Goal: Information Seeking & Learning: Learn about a topic

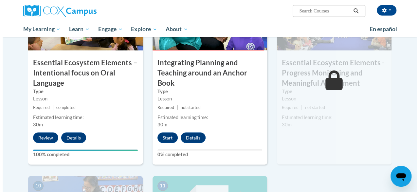
scroll to position [560, 0]
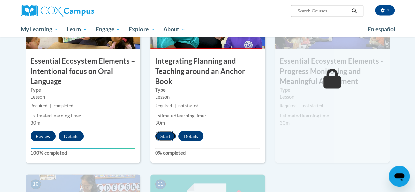
click at [164, 133] on button "Start" at bounding box center [165, 135] width 20 height 10
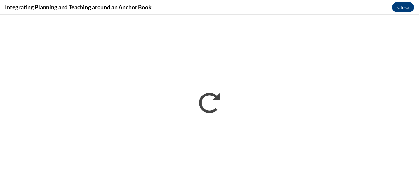
scroll to position [0, 0]
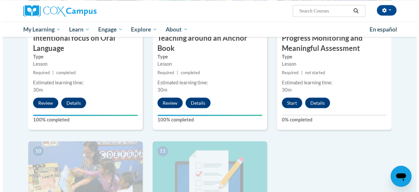
scroll to position [577, 0]
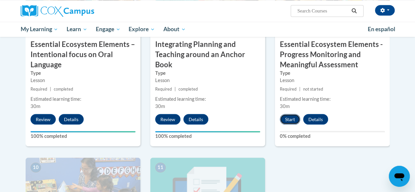
click at [288, 120] on button "Start" at bounding box center [290, 119] width 20 height 10
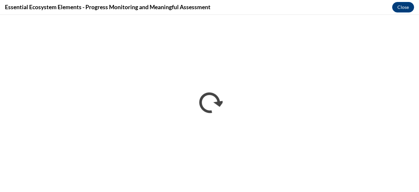
scroll to position [0, 0]
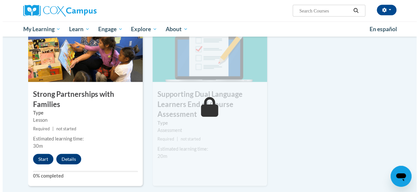
scroll to position [721, 0]
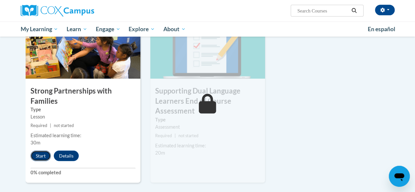
click at [37, 158] on button "Start" at bounding box center [40, 155] width 20 height 10
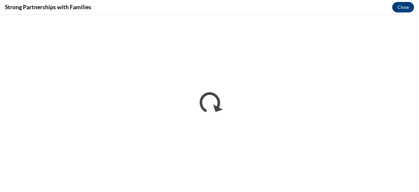
scroll to position [0, 0]
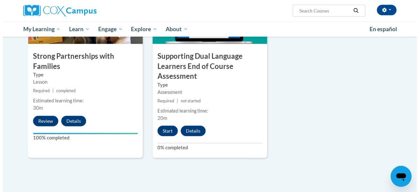
scroll to position [755, 0]
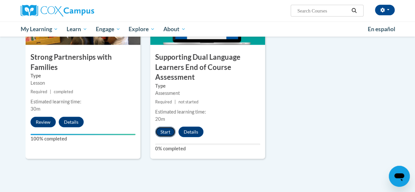
click at [165, 129] on button "Start" at bounding box center [165, 132] width 20 height 10
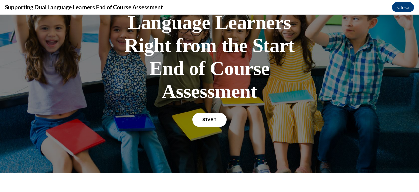
scroll to position [74, 0]
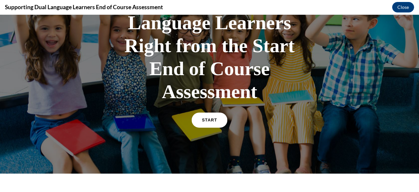
click at [210, 117] on link "START" at bounding box center [210, 119] width 36 height 15
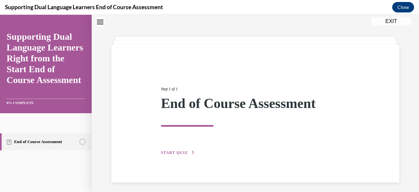
scroll to position [24, 0]
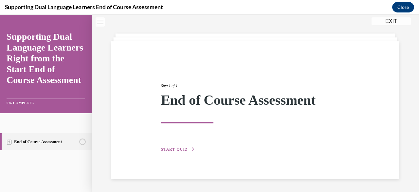
click at [247, 154] on div "Step 1 of 1 End of Course Assessment START QUIZ" at bounding box center [255, 110] width 288 height 138
click at [166, 148] on span "START QUIZ" at bounding box center [174, 149] width 27 height 5
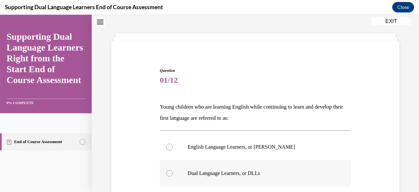
click at [210, 172] on p "Dual Language Learners, or DLLs" at bounding box center [261, 173] width 147 height 7
click at [173, 172] on input "Dual Language Learners, or DLLs" at bounding box center [169, 173] width 7 height 7
radio input "true"
click at [361, 184] on div "Question 01/12 Young children who are learning English while continuing to lear…" at bounding box center [256, 184] width 292 height 272
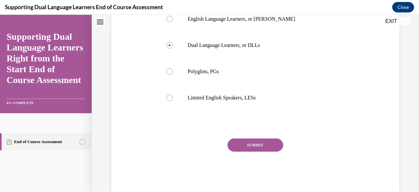
scroll to position [155, 0]
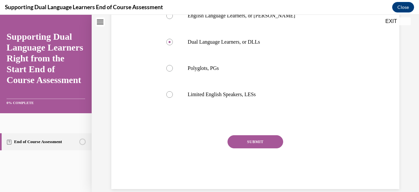
click at [276, 142] on button "SUBMIT" at bounding box center [256, 141] width 56 height 13
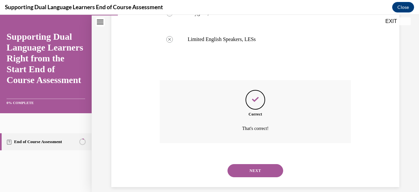
scroll to position [218, 0]
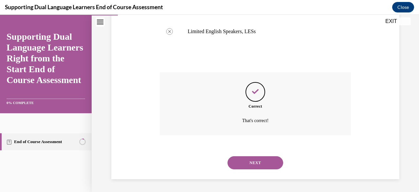
click at [270, 164] on button "NEXT" at bounding box center [256, 162] width 56 height 13
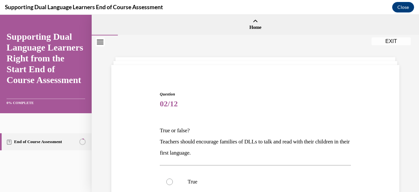
click at [359, 109] on div "Question 02/12 True or false? Teachers should encourage families of DLLs to tal…" at bounding box center [256, 186] width 292 height 231
click at [198, 182] on p "True" at bounding box center [261, 181] width 147 height 7
click at [173, 182] on input "True" at bounding box center [169, 181] width 7 height 7
radio input "true"
click at [359, 183] on div "Question 02/12 True or false? Teachers should encourage families of DLLs to tal…" at bounding box center [256, 186] width 292 height 231
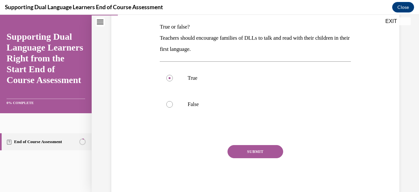
scroll to position [118, 0]
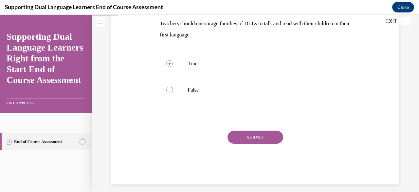
click at [266, 137] on button "SUBMIT" at bounding box center [256, 136] width 56 height 13
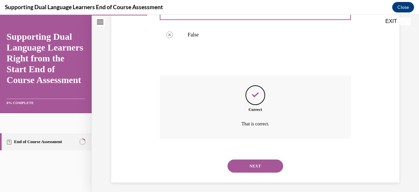
scroll to position [176, 0]
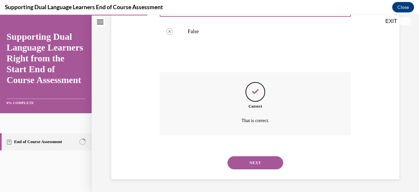
click at [265, 161] on button "NEXT" at bounding box center [256, 162] width 56 height 13
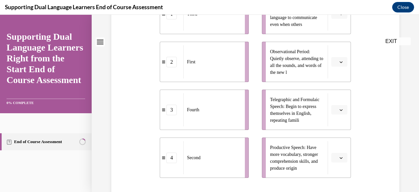
scroll to position [0, 0]
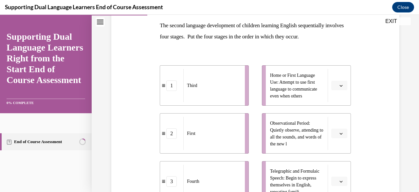
scroll to position [118, 0]
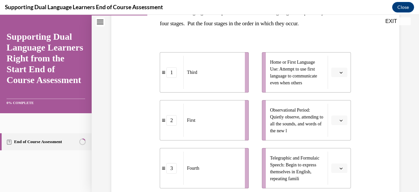
click at [367, 123] on div "Question 03/12 The second language development of children learning English seq…" at bounding box center [256, 135] width 292 height 364
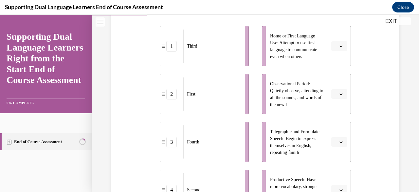
scroll to position [131, 0]
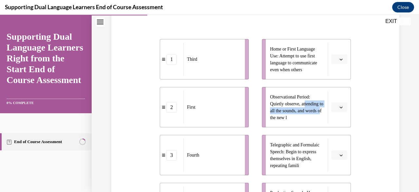
drag, startPoint x: 309, startPoint y: 115, endPoint x: 271, endPoint y: 106, distance: 38.6
click at [271, 106] on span "Observational Period: Quietly observe, attending to all the sounds, and words o…" at bounding box center [296, 107] width 53 height 26
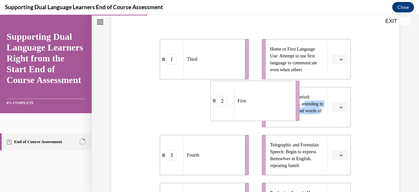
drag, startPoint x: 212, startPoint y: 111, endPoint x: 266, endPoint y: 104, distance: 55.2
click at [266, 104] on div "First" at bounding box center [262, 100] width 57 height 33
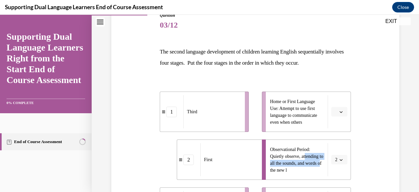
scroll to position [92, 0]
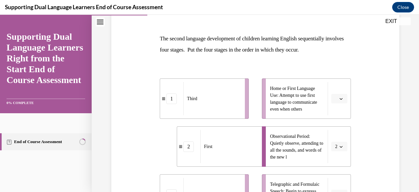
click at [360, 111] on div "Question 03/12 The second language development of children learning English seq…" at bounding box center [256, 162] width 292 height 364
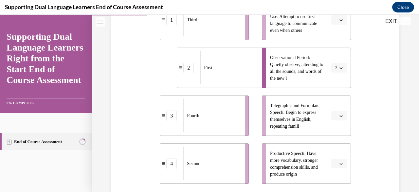
scroll to position [157, 0]
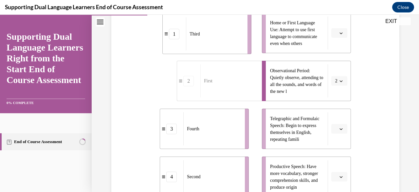
drag, startPoint x: 219, startPoint y: 34, endPoint x: 212, endPoint y: 29, distance: 8.5
click at [212, 29] on div "Third" at bounding box center [214, 33] width 57 height 33
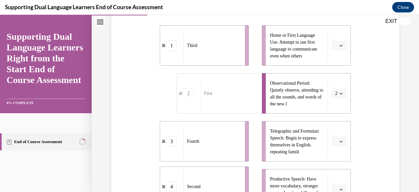
scroll to position [147, 0]
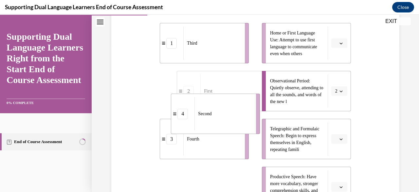
drag, startPoint x: 214, startPoint y: 181, endPoint x: 225, endPoint y: 64, distance: 116.9
click at [225, 93] on li "4 Second" at bounding box center [215, 113] width 89 height 40
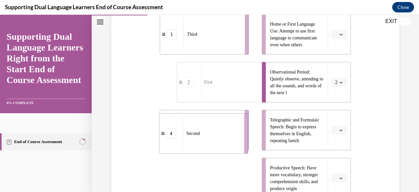
drag, startPoint x: 217, startPoint y: 184, endPoint x: 219, endPoint y: 92, distance: 92.1
click at [219, 92] on ul "1 Third 2 First 3 Fourth 4 Second" at bounding box center [208, 106] width 96 height 184
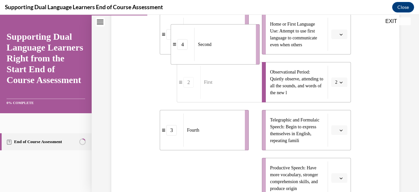
drag, startPoint x: 218, startPoint y: 176, endPoint x: 229, endPoint y: 41, distance: 135.2
click at [229, 41] on div "Second" at bounding box center [223, 44] width 57 height 33
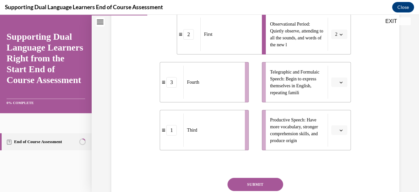
scroll to position [204, 0]
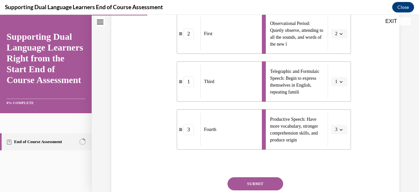
click at [260, 188] on button "SUBMIT" at bounding box center [256, 183] width 56 height 13
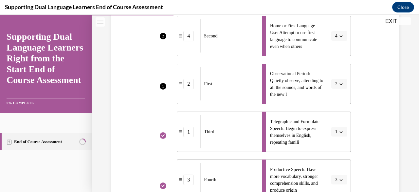
scroll to position [154, 0]
click at [180, 175] on div "3" at bounding box center [188, 180] width 23 height 10
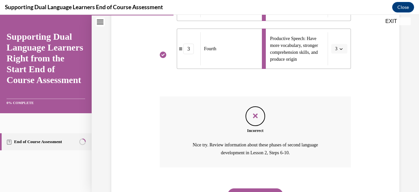
scroll to position [298, 0]
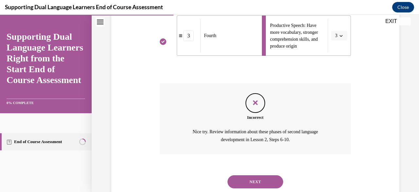
click at [311, 155] on div "Incorrect Nice try. Review information about these phases of second language de…" at bounding box center [255, 123] width 191 height 81
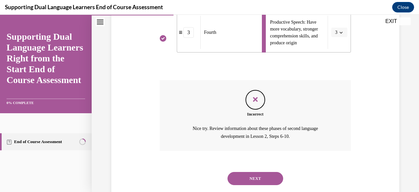
scroll to position [317, 0]
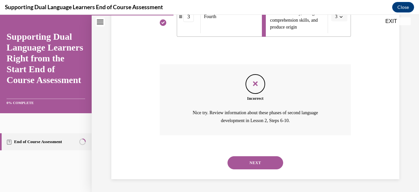
click at [265, 160] on button "NEXT" at bounding box center [256, 162] width 56 height 13
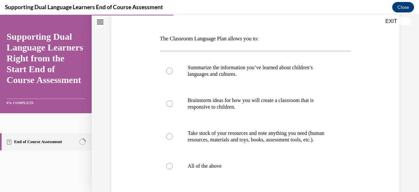
scroll to position [105, 0]
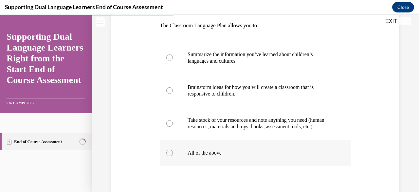
click at [172, 158] on label "All of the above" at bounding box center [255, 153] width 191 height 26
click at [172, 156] on input "All of the above" at bounding box center [169, 152] width 7 height 7
radio input "true"
click at [351, 169] on div "Question 04/12 The Classroom Language Plan allows you to: Summarize the informa…" at bounding box center [256, 107] width 292 height 281
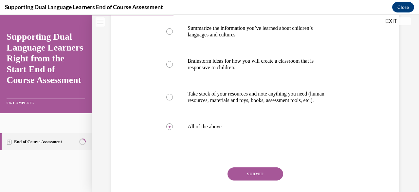
scroll to position [144, 0]
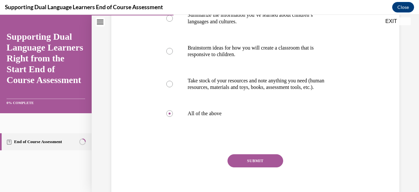
click at [258, 167] on button "SUBMIT" at bounding box center [256, 160] width 56 height 13
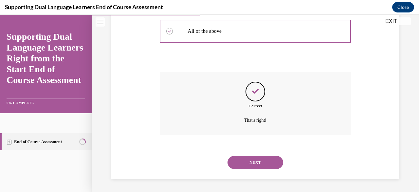
scroll to position [233, 0]
click at [258, 167] on button "NEXT" at bounding box center [256, 162] width 56 height 13
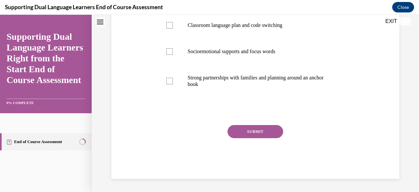
scroll to position [0, 0]
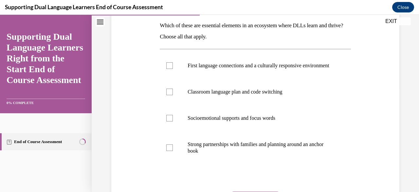
scroll to position [118, 0]
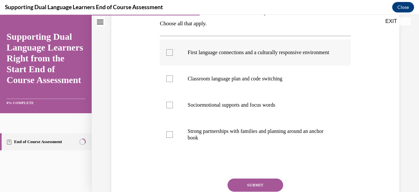
click at [290, 54] on p "First language connections and a culturally responsive environment" at bounding box center [261, 52] width 147 height 7
click at [173, 54] on input "First language connections and a culturally responsive environment" at bounding box center [169, 52] width 7 height 7
checkbox input "true"
click at [283, 90] on label "Classroom language plan and code switching" at bounding box center [255, 79] width 191 height 26
click at [173, 82] on input "Classroom language plan and code switching" at bounding box center [169, 78] width 7 height 7
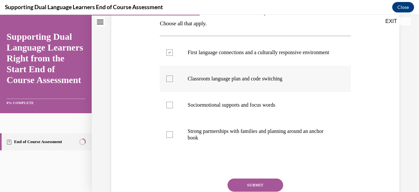
checkbox input "true"
click at [232, 138] on p "Strong partnerships with families and planning around an anchor book" at bounding box center [261, 134] width 147 height 13
click at [173, 138] on input "Strong partnerships with families and planning around an anchor book" at bounding box center [169, 134] width 7 height 7
checkbox input "true"
click at [250, 187] on button "SUBMIT" at bounding box center [256, 184] width 56 height 13
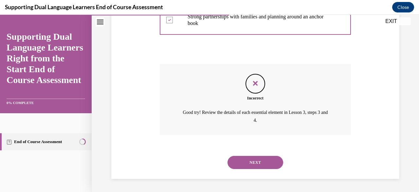
scroll to position [238, 0]
click at [349, 128] on div "Question 05/12 Which of these are essential elements in an ecosystem where DLLs…" at bounding box center [256, 9] width 292 height 340
click at [256, 165] on button "NEXT" at bounding box center [256, 162] width 56 height 13
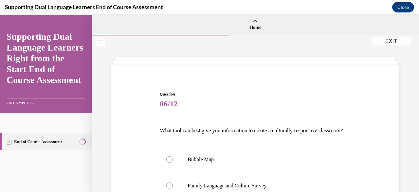
scroll to position [13, 0]
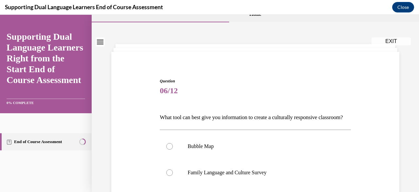
click at [387, 100] on div "Question 06/12 What tool can best give you information to create a culturally r…" at bounding box center [256, 188] width 292 height 261
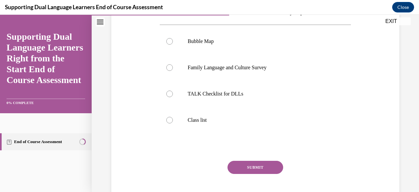
scroll to position [105, 0]
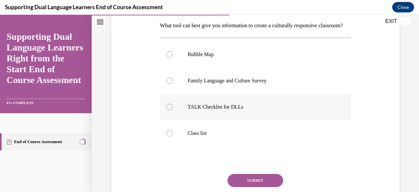
click at [225, 110] on p "TALK Checklist for DLLs" at bounding box center [261, 107] width 147 height 7
click at [173, 110] on input "TALK Checklist for DLLs" at bounding box center [169, 107] width 7 height 7
radio input "true"
click at [258, 186] on button "SUBMIT" at bounding box center [256, 180] width 56 height 13
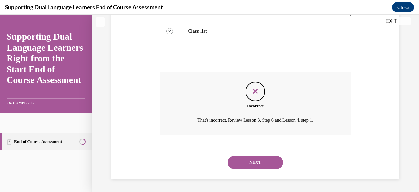
scroll to position [218, 0]
click at [260, 157] on button "NEXT" at bounding box center [256, 162] width 56 height 13
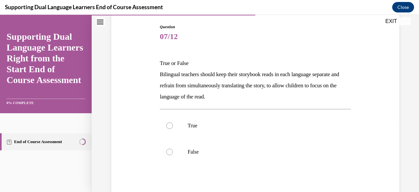
scroll to position [79, 0]
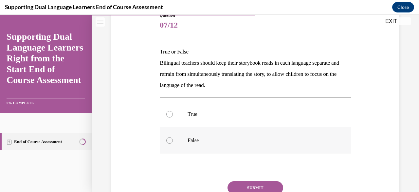
click at [169, 138] on div at bounding box center [169, 140] width 7 height 7
click at [169, 138] on input "False" at bounding box center [169, 140] width 7 height 7
radio input "true"
click at [184, 110] on label "True" at bounding box center [255, 114] width 191 height 26
click at [173, 111] on input "True" at bounding box center [169, 114] width 7 height 7
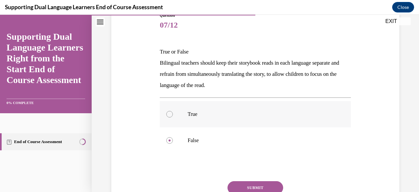
radio input "true"
click at [205, 142] on p "False" at bounding box center [261, 140] width 147 height 7
click at [173, 142] on input "False" at bounding box center [169, 140] width 7 height 7
radio input "true"
click at [249, 182] on button "SUBMIT" at bounding box center [256, 187] width 56 height 13
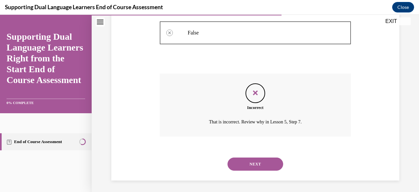
scroll to position [187, 0]
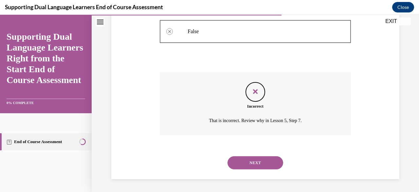
click at [247, 164] on button "NEXT" at bounding box center [256, 162] width 56 height 13
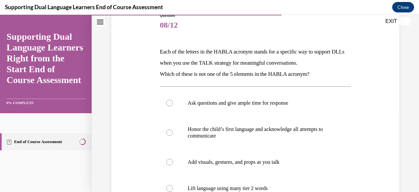
scroll to position [92, 0]
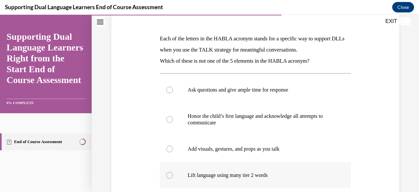
click at [269, 175] on p "Lift language using many tier 2 words" at bounding box center [261, 175] width 147 height 7
click at [173, 175] on input "Lift language using many tier 2 words" at bounding box center [169, 175] width 7 height 7
radio input "true"
click at [166, 87] on input "Ask questions and give ample time for response" at bounding box center [169, 90] width 7 height 7
radio input "true"
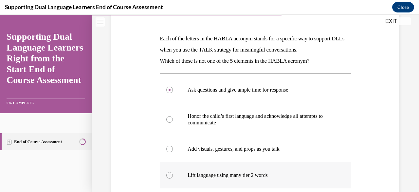
click at [166, 116] on input "Honor the child’s first language and acknowledge all attempts to communicate" at bounding box center [169, 119] width 7 height 7
radio input "true"
click at [166, 146] on input "Add visuals, gestures, and props as you talk" at bounding box center [169, 149] width 7 height 7
radio input "true"
click at [166, 172] on input "Lift language using many tier 2 words" at bounding box center [169, 175] width 7 height 7
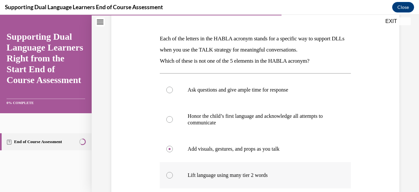
radio input "true"
click at [371, 178] on div "Question 08/12 Each of the letters in the HABLA acronym stands for a specific w…" at bounding box center [256, 125] width 292 height 290
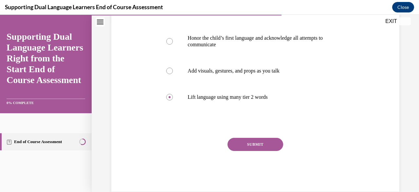
scroll to position [170, 0]
click at [255, 146] on button "SUBMIT" at bounding box center [256, 143] width 56 height 13
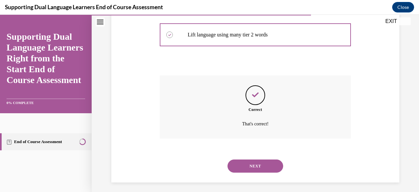
scroll to position [235, 0]
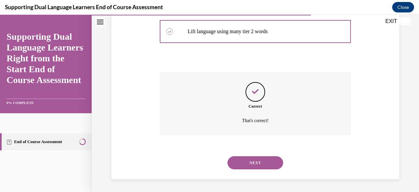
click at [258, 158] on button "NEXT" at bounding box center [256, 162] width 56 height 13
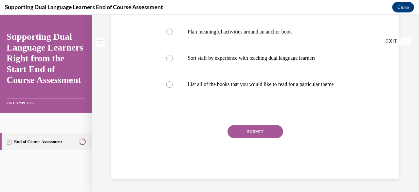
scroll to position [0, 0]
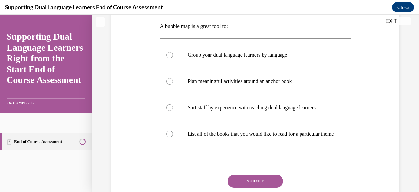
scroll to position [105, 0]
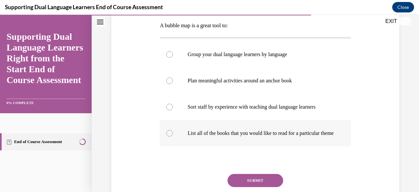
click at [289, 132] on p "List all of the books that you would like to read for a particular theme" at bounding box center [261, 133] width 147 height 7
click at [173, 132] on input "List all of the books that you would like to read for a particular theme" at bounding box center [169, 133] width 7 height 7
radio input "true"
click at [273, 181] on button "SUBMIT" at bounding box center [256, 180] width 56 height 13
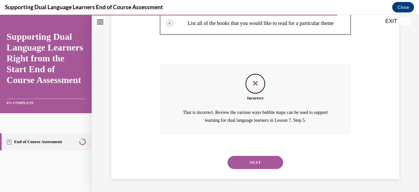
scroll to position [221, 0]
click at [382, 177] on div "Question 09/12 A bubble map is a great tool to: Group your dual language learne…" at bounding box center [256, 18] width 292 height 322
click at [261, 162] on button "NEXT" at bounding box center [256, 162] width 56 height 13
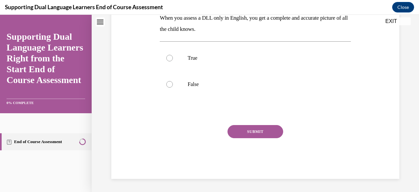
scroll to position [0, 0]
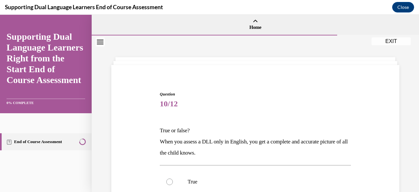
click at [371, 152] on div "Question 10/12 True or false? When you assess a DLL only in English, you get a …" at bounding box center [256, 186] width 292 height 231
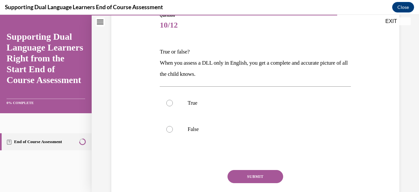
scroll to position [92, 0]
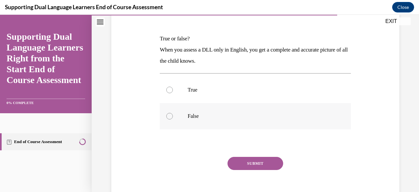
click at [179, 114] on label "False" at bounding box center [255, 116] width 191 height 26
click at [173, 114] on input "False" at bounding box center [169, 116] width 7 height 7
radio input "true"
click at [251, 163] on button "SUBMIT" at bounding box center [256, 163] width 56 height 13
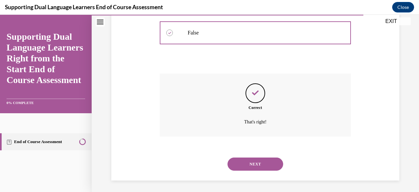
scroll to position [176, 0]
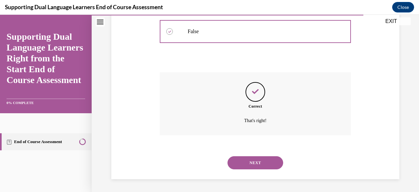
click at [252, 163] on button "NEXT" at bounding box center [256, 162] width 56 height 13
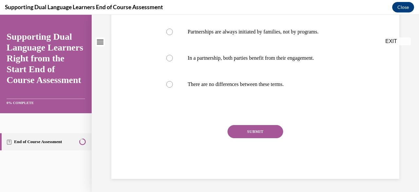
scroll to position [0, 0]
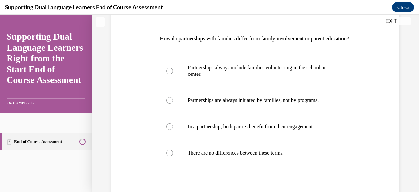
scroll to position [105, 0]
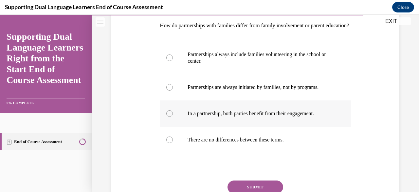
click at [287, 117] on p "In a partnership, both parties benefit from their engagement." at bounding box center [261, 113] width 147 height 7
click at [173, 117] on input "In a partnership, both parties benefit from their engagement." at bounding box center [169, 113] width 7 height 7
radio input "true"
click at [401, 138] on div "Question 11/12 How do partnerships with families differ from family involvement…" at bounding box center [256, 89] width 328 height 317
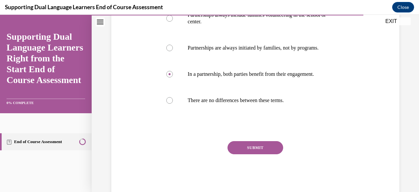
scroll to position [157, 0]
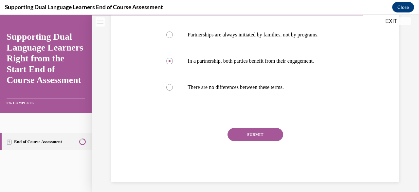
click at [247, 141] on button "SUBMIT" at bounding box center [256, 134] width 56 height 13
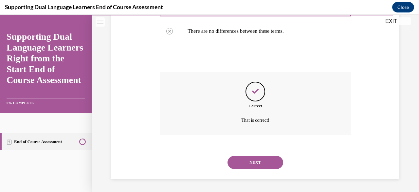
scroll to position [224, 0]
click at [269, 158] on button "NEXT" at bounding box center [256, 162] width 56 height 13
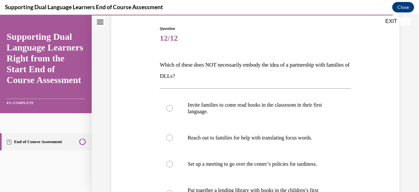
scroll to position [79, 0]
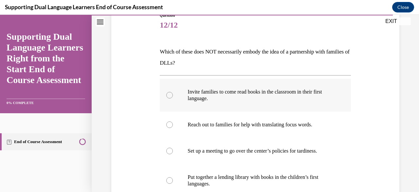
click at [301, 90] on p "Invite families to come read books in the classroom in their first language." at bounding box center [261, 94] width 147 height 13
click at [173, 92] on input "Invite families to come read books in the classroom in their first language." at bounding box center [169, 95] width 7 height 7
radio input "true"
click at [397, 129] on div "Question 12/12 Which of these does NOT necessarily embody the idea of a partner…" at bounding box center [256, 124] width 328 height 334
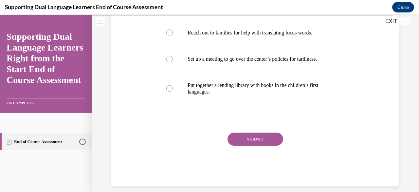
click at [261, 139] on button "SUBMIT" at bounding box center [256, 138] width 56 height 13
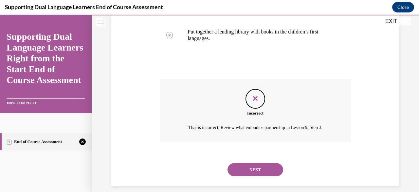
scroll to position [231, 0]
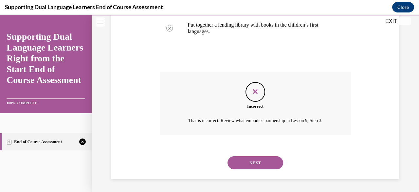
click at [265, 157] on button "NEXT" at bounding box center [256, 162] width 56 height 13
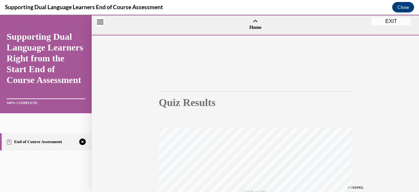
scroll to position [155, 0]
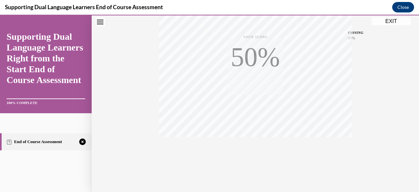
click at [409, 146] on div "Quiz Results PASSING 80% Your score 50% Failed PASSING 80% Your score Your scor…" at bounding box center [256, 38] width 328 height 315
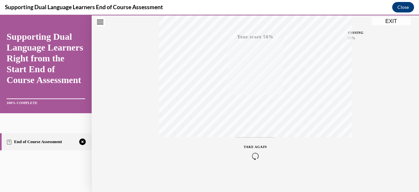
scroll to position [159, 0]
click at [255, 143] on span "TAKE AGAIN" at bounding box center [255, 143] width 23 height 4
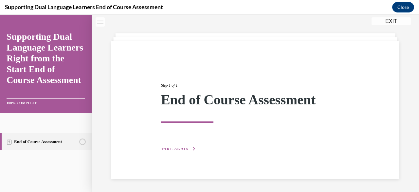
scroll to position [24, 0]
click at [174, 147] on span "TAKE AGAIN" at bounding box center [175, 149] width 28 height 5
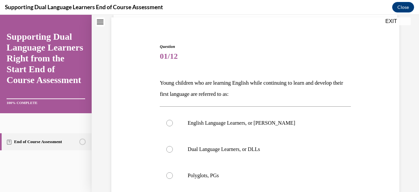
scroll to position [50, 0]
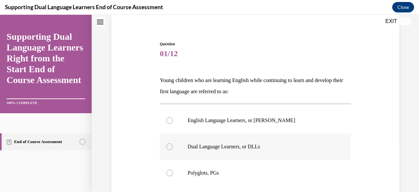
click at [261, 151] on label "Dual Language Learners, or DLLs" at bounding box center [255, 146] width 191 height 26
click at [173, 150] on input "Dual Language Learners, or DLLs" at bounding box center [169, 146] width 7 height 7
radio input "true"
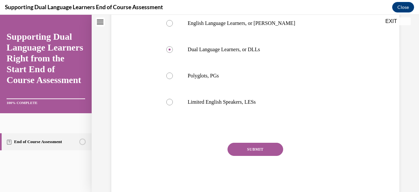
click at [270, 147] on button "SUBMIT" at bounding box center [256, 149] width 56 height 13
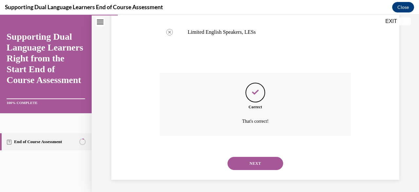
scroll to position [218, 0]
click at [267, 163] on button "NEXT" at bounding box center [256, 162] width 56 height 13
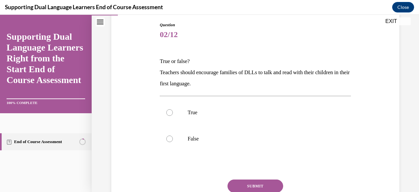
scroll to position [70, 0]
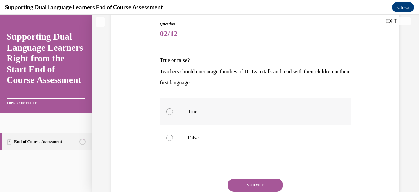
click at [233, 108] on p "True" at bounding box center [261, 111] width 147 height 7
click at [173, 108] on input "True" at bounding box center [169, 111] width 7 height 7
radio input "true"
click at [265, 184] on button "SUBMIT" at bounding box center [256, 184] width 56 height 13
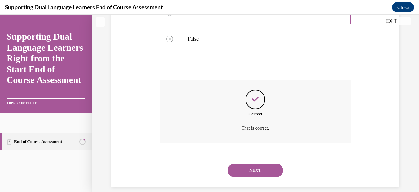
scroll to position [176, 0]
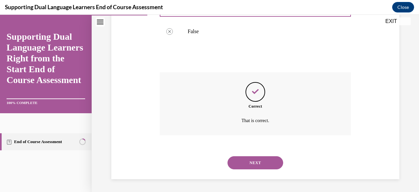
click at [262, 168] on button "NEXT" at bounding box center [256, 162] width 56 height 13
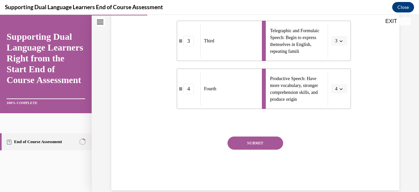
scroll to position [256, 0]
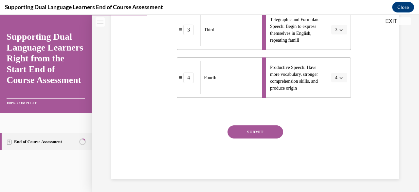
click at [264, 131] on button "SUBMIT" at bounding box center [256, 131] width 56 height 13
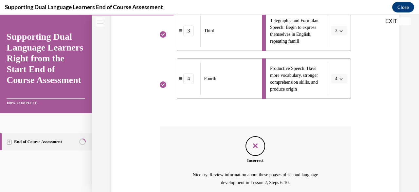
scroll to position [256, 0]
click at [251, 149] on icon "Feedback" at bounding box center [256, 145] width 10 height 10
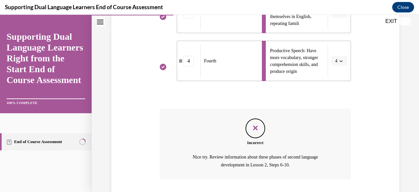
scroll to position [279, 0]
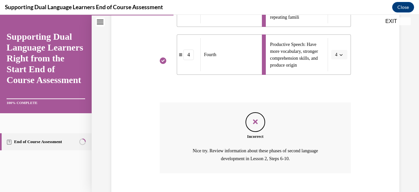
click at [247, 124] on div "Feedback" at bounding box center [256, 122] width 20 height 20
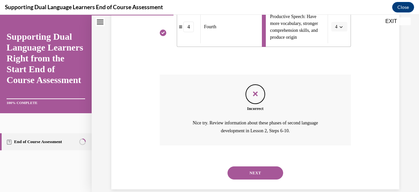
scroll to position [317, 0]
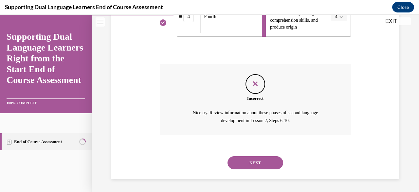
click at [265, 158] on button "NEXT" at bounding box center [256, 162] width 56 height 13
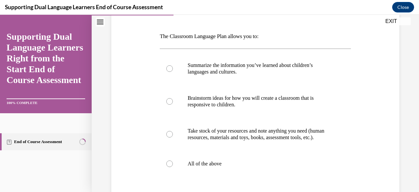
scroll to position [95, 0]
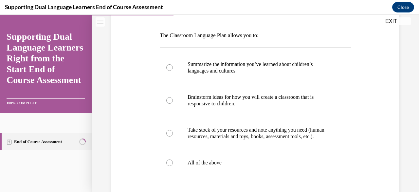
click at [176, 37] on p "The Classroom Language Plan allows you to:" at bounding box center [255, 35] width 191 height 11
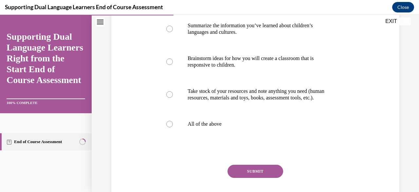
scroll to position [139, 0]
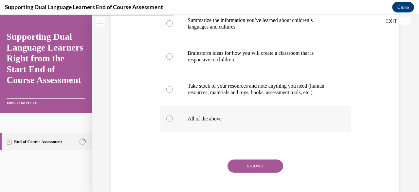
click at [172, 122] on div at bounding box center [169, 118] width 7 height 7
click at [172, 122] on input "All of the above" at bounding box center [169, 118] width 7 height 7
radio input "true"
click at [264, 172] on button "SUBMIT" at bounding box center [256, 165] width 56 height 13
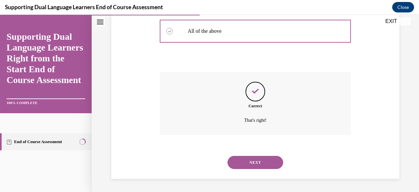
scroll to position [233, 0]
click at [269, 164] on button "NEXT" at bounding box center [256, 162] width 56 height 13
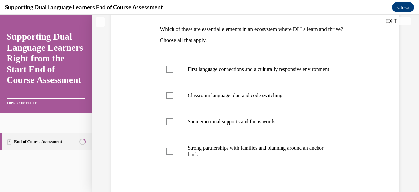
scroll to position [102, 0]
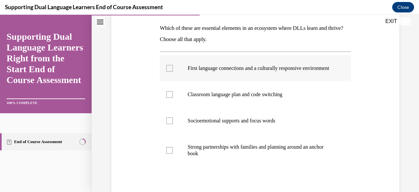
click at [293, 71] on p "First language connections and a culturally responsive environment" at bounding box center [261, 68] width 147 height 7
click at [173, 71] on input "First language connections and a culturally responsive environment" at bounding box center [169, 68] width 7 height 7
checkbox input "true"
click at [176, 160] on label "Strong partnerships with families and planning around an anchor book" at bounding box center [255, 150] width 191 height 33
click at [173, 153] on input "Strong partnerships with families and planning around an anchor book" at bounding box center [169, 150] width 7 height 7
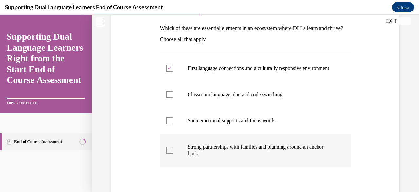
checkbox input "true"
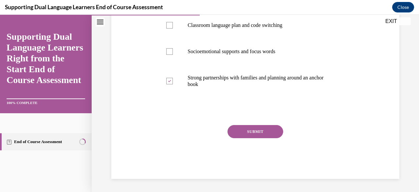
click at [268, 134] on button "SUBMIT" at bounding box center [256, 131] width 56 height 13
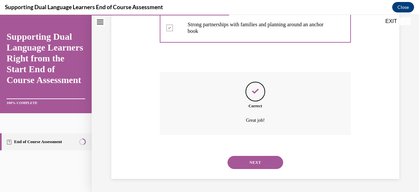
scroll to position [231, 0]
click at [265, 164] on button "NEXT" at bounding box center [256, 162] width 56 height 13
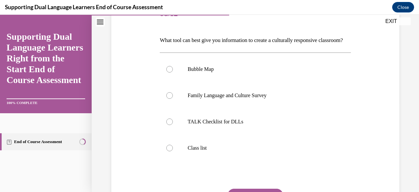
scroll to position [90, 0]
click at [207, 72] on p "Bubble Map" at bounding box center [261, 69] width 147 height 7
click at [173, 72] on input "Bubble Map" at bounding box center [169, 69] width 7 height 7
radio input "true"
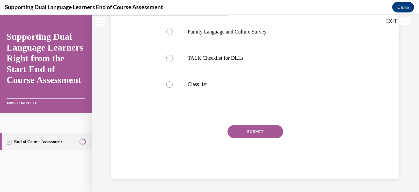
click at [265, 131] on button "SUBMIT" at bounding box center [256, 131] width 56 height 13
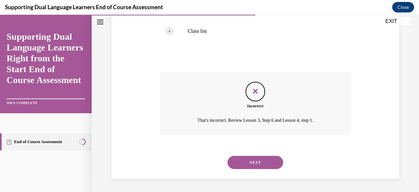
scroll to position [218, 0]
click at [264, 165] on button "NEXT" at bounding box center [256, 162] width 56 height 13
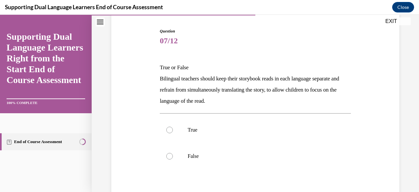
scroll to position [64, 0]
click at [205, 134] on label "True" at bounding box center [255, 129] width 191 height 26
click at [173, 132] on input "True" at bounding box center [169, 129] width 7 height 7
radio input "true"
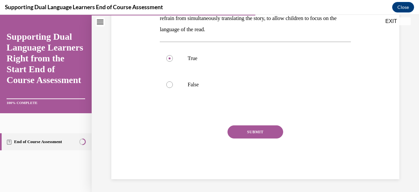
click at [264, 134] on button "SUBMIT" at bounding box center [256, 131] width 56 height 13
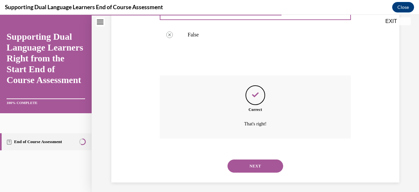
scroll to position [187, 0]
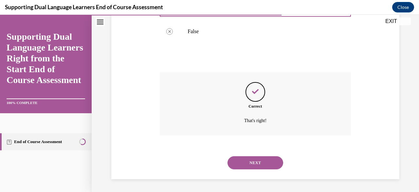
click at [265, 160] on button "NEXT" at bounding box center [256, 162] width 56 height 13
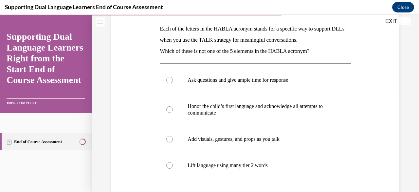
scroll to position [102, 0]
click at [287, 136] on p "Add visuals, gestures, and props as you talk" at bounding box center [261, 138] width 147 height 7
click at [173, 136] on input "Add visuals, gestures, and props as you talk" at bounding box center [169, 138] width 7 height 7
radio input "true"
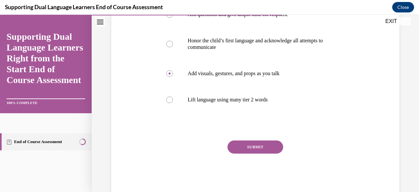
click at [272, 147] on button "SUBMIT" at bounding box center [256, 146] width 56 height 13
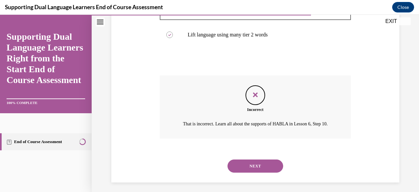
scroll to position [243, 0]
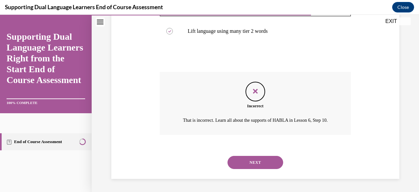
click at [277, 165] on button "NEXT" at bounding box center [256, 162] width 56 height 13
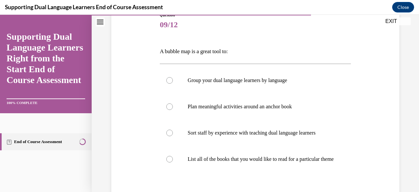
scroll to position [80, 0]
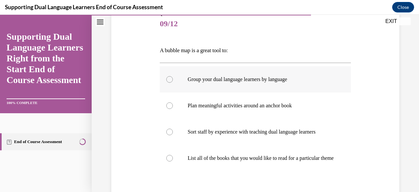
click at [288, 81] on p "Group your dual language learners by language" at bounding box center [261, 79] width 147 height 7
click at [173, 81] on input "Group your dual language learners by language" at bounding box center [169, 79] width 7 height 7
radio input "true"
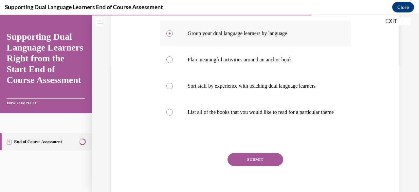
scroll to position [126, 0]
click at [260, 165] on button "SUBMIT" at bounding box center [256, 158] width 56 height 13
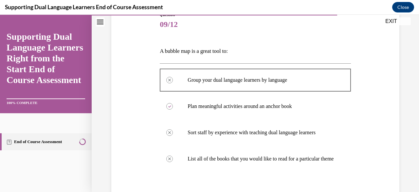
scroll to position [82, 0]
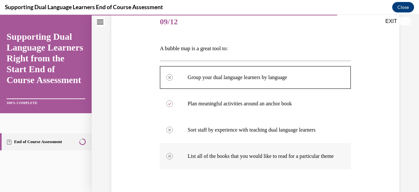
click at [344, 150] on label "List all of the books that you would like to read for a particular theme" at bounding box center [255, 156] width 191 height 26
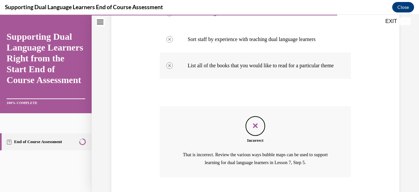
scroll to position [221, 0]
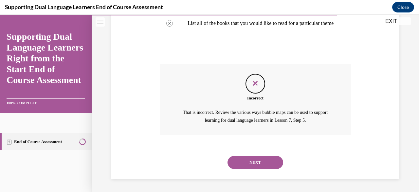
click at [288, 115] on p "That is incorrect. Review the various ways bubble maps can be used to support l…" at bounding box center [255, 116] width 149 height 16
click at [265, 169] on button "NEXT" at bounding box center [256, 162] width 56 height 13
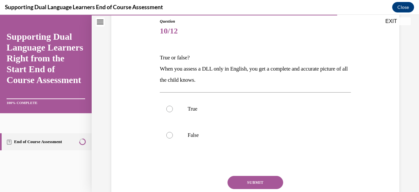
scroll to position [73, 0]
click at [201, 134] on p "False" at bounding box center [261, 135] width 147 height 7
click at [173, 134] on input "False" at bounding box center [169, 135] width 7 height 7
radio input "true"
click at [251, 182] on button "SUBMIT" at bounding box center [256, 182] width 56 height 13
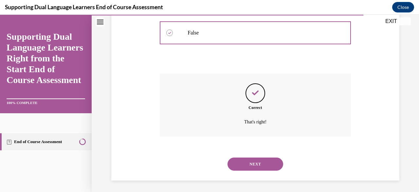
scroll to position [176, 0]
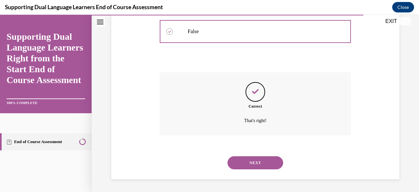
click at [263, 167] on button "NEXT" at bounding box center [256, 162] width 56 height 13
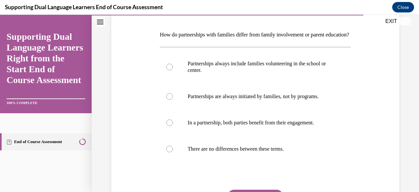
scroll to position [96, 0]
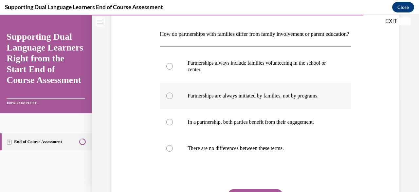
click at [296, 99] on p "Partnerships are always initiated by families, not by programs." at bounding box center [261, 95] width 147 height 7
click at [173, 99] on input "Partnerships are always initiated by families, not by programs." at bounding box center [169, 95] width 7 height 7
radio input "true"
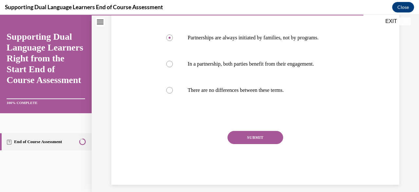
click at [268, 144] on button "SUBMIT" at bounding box center [256, 137] width 56 height 13
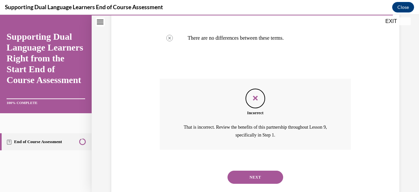
scroll to position [218, 0]
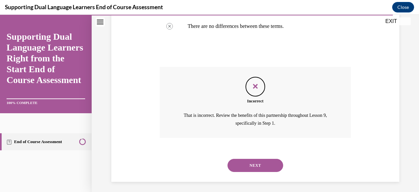
click at [266, 172] on button "NEXT" at bounding box center [256, 165] width 56 height 13
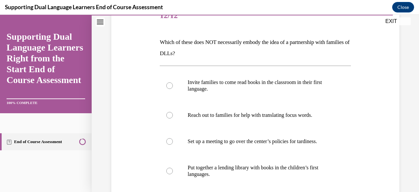
scroll to position [88, 0]
click at [297, 84] on p "Invite families to come read books in the classroom in their first language." at bounding box center [261, 85] width 147 height 13
click at [173, 84] on input "Invite families to come read books in the classroom in their first language." at bounding box center [169, 85] width 7 height 7
radio input "true"
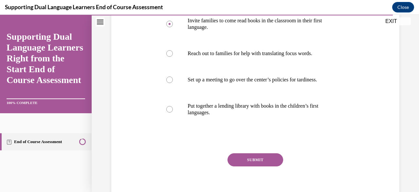
click at [269, 161] on button "SUBMIT" at bounding box center [256, 159] width 56 height 13
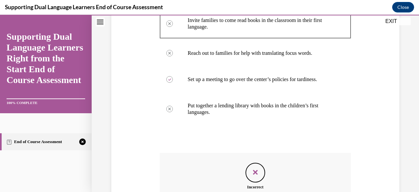
scroll to position [148, 0]
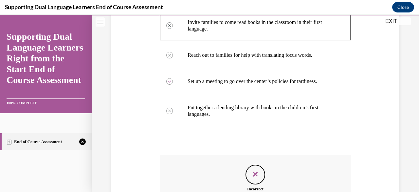
click at [258, 180] on div "Feedback" at bounding box center [256, 175] width 20 height 20
click at [254, 182] on div "Feedback" at bounding box center [256, 175] width 20 height 20
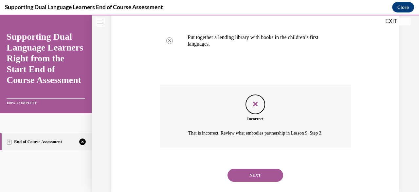
scroll to position [227, 0]
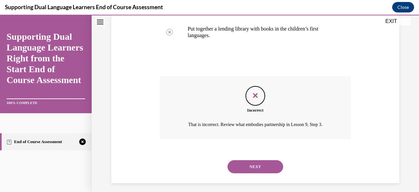
click at [262, 171] on button "NEXT" at bounding box center [256, 166] width 56 height 13
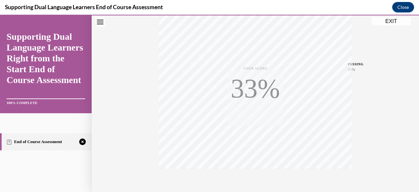
scroll to position [159, 0]
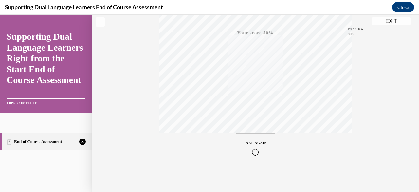
click at [255, 151] on icon "button" at bounding box center [255, 151] width 23 height 7
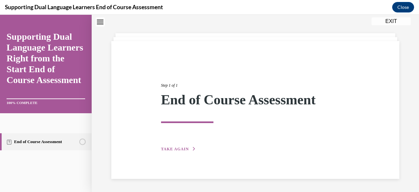
scroll to position [24, 0]
click at [176, 147] on span "TAKE AGAIN" at bounding box center [175, 149] width 28 height 5
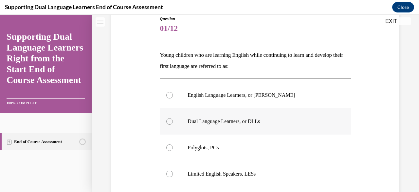
click at [249, 120] on p "Dual Language Learners, or DLLs" at bounding box center [261, 121] width 147 height 7
click at [173, 120] on input "Dual Language Learners, or DLLs" at bounding box center [169, 121] width 7 height 7
radio input "true"
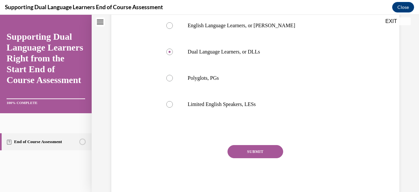
click at [265, 152] on button "SUBMIT" at bounding box center [256, 151] width 56 height 13
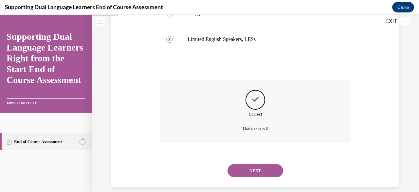
scroll to position [218, 0]
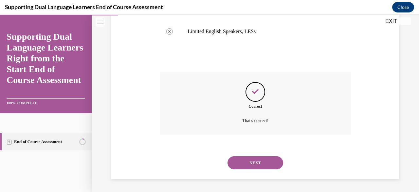
click at [271, 161] on button "NEXT" at bounding box center [256, 162] width 56 height 13
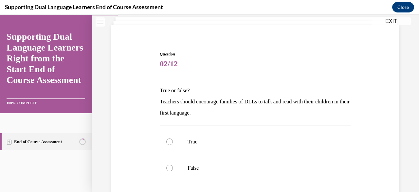
scroll to position [41, 0]
click at [204, 142] on p "True" at bounding box center [261, 141] width 147 height 7
click at [173, 142] on input "True" at bounding box center [169, 141] width 7 height 7
radio input "true"
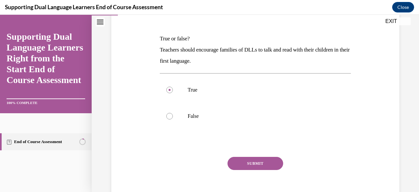
click at [260, 164] on button "SUBMIT" at bounding box center [256, 163] width 56 height 13
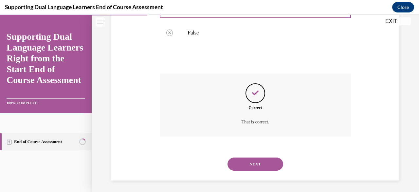
scroll to position [176, 0]
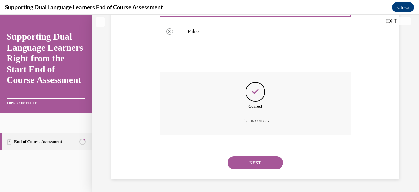
click at [257, 166] on button "NEXT" at bounding box center [256, 162] width 56 height 13
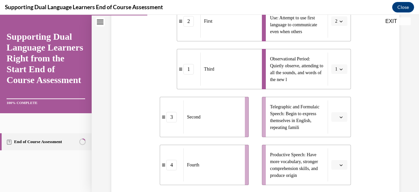
scroll to position [201, 0]
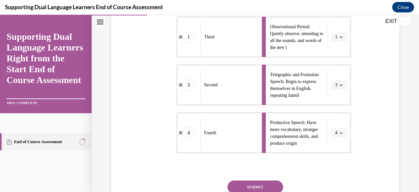
click at [261, 184] on button "SUBMIT" at bounding box center [256, 186] width 56 height 13
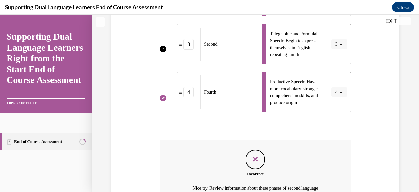
scroll to position [243, 0]
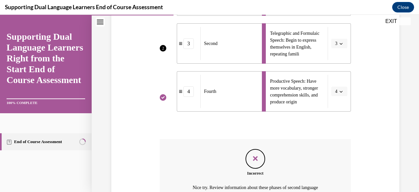
click at [252, 156] on icon "Feedback" at bounding box center [256, 158] width 10 height 10
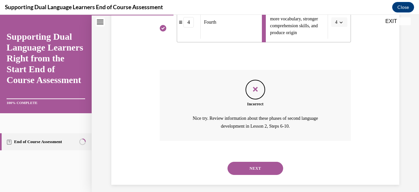
scroll to position [317, 0]
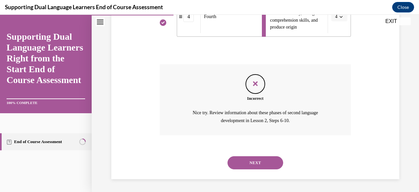
click at [261, 159] on button "NEXT" at bounding box center [256, 162] width 56 height 13
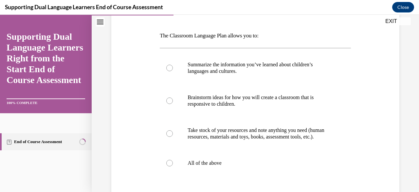
scroll to position [95, 0]
click at [171, 165] on div at bounding box center [169, 162] width 7 height 7
click at [171, 165] on input "All of the above" at bounding box center [169, 162] width 7 height 7
radio input "true"
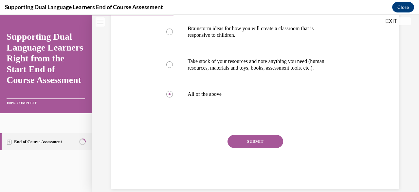
click at [255, 147] on button "SUBMIT" at bounding box center [256, 141] width 56 height 13
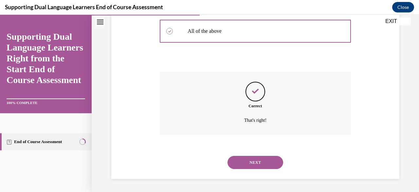
scroll to position [233, 0]
click at [254, 165] on button "NEXT" at bounding box center [256, 162] width 56 height 13
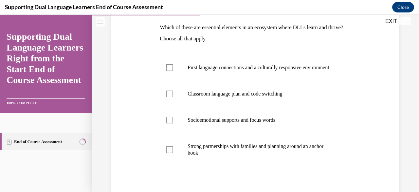
scroll to position [104, 0]
click at [281, 65] on p "First language connections and a culturally responsive environment" at bounding box center [261, 67] width 147 height 7
click at [173, 65] on input "First language connections and a culturally responsive environment" at bounding box center [169, 67] width 7 height 7
checkbox input "true"
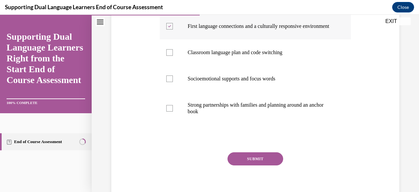
scroll to position [173, 0]
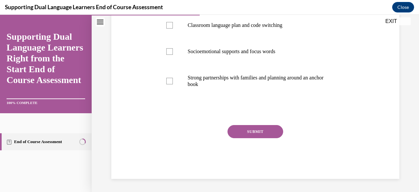
click at [266, 134] on button "SUBMIT" at bounding box center [256, 131] width 56 height 13
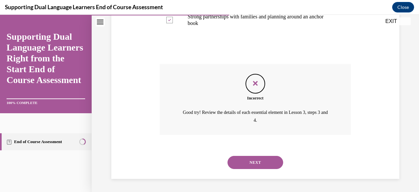
scroll to position [238, 0]
click at [264, 165] on button "NEXT" at bounding box center [256, 162] width 56 height 13
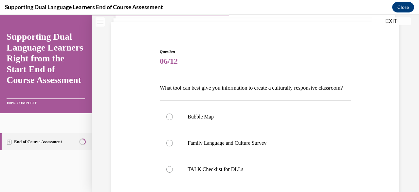
scroll to position [43, 0]
click at [241, 120] on p "Bubble Map" at bounding box center [261, 116] width 147 height 7
click at [173, 120] on input "Bubble Map" at bounding box center [169, 116] width 7 height 7
radio input "true"
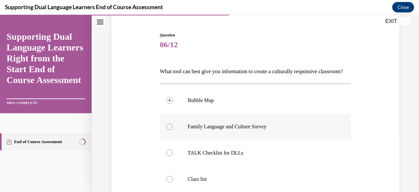
click at [261, 130] on p "Family Language and Culture Survey" at bounding box center [261, 126] width 147 height 7
click at [173, 130] on input "Family Language and Culture Survey" at bounding box center [169, 126] width 7 height 7
radio input "true"
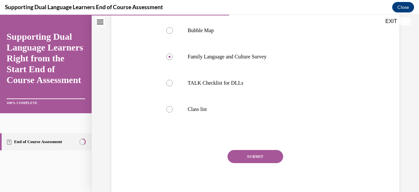
click at [267, 163] on button "SUBMIT" at bounding box center [256, 156] width 56 height 13
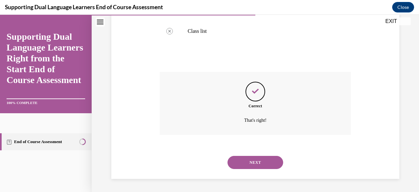
scroll to position [218, 0]
click at [261, 168] on button "NEXT" at bounding box center [256, 162] width 56 height 13
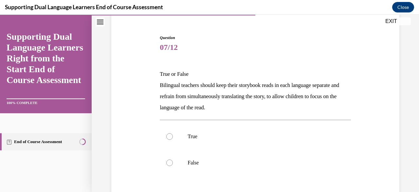
scroll to position [60, 0]
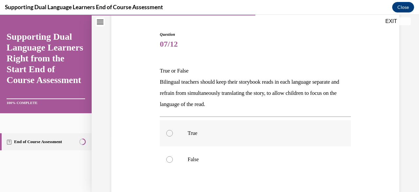
click at [207, 133] on p "True" at bounding box center [261, 133] width 147 height 7
click at [173, 133] on input "True" at bounding box center [169, 133] width 7 height 7
radio input "true"
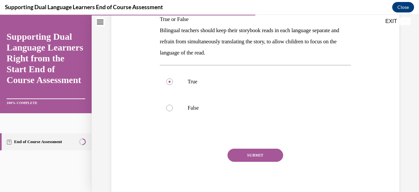
click at [256, 155] on button "SUBMIT" at bounding box center [256, 154] width 56 height 13
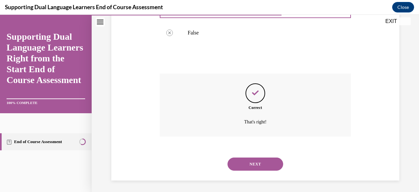
scroll to position [187, 0]
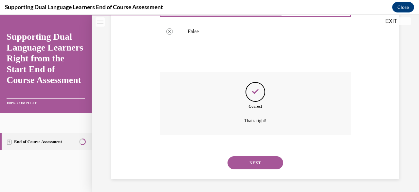
click at [267, 165] on button "NEXT" at bounding box center [256, 162] width 56 height 13
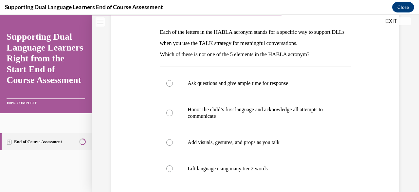
scroll to position [100, 0]
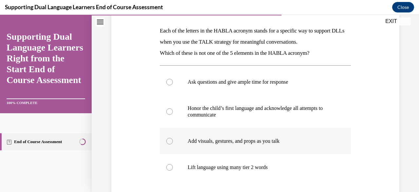
click at [248, 142] on p "Add visuals, gestures, and props as you talk" at bounding box center [261, 141] width 147 height 7
click at [173, 142] on input "Add visuals, gestures, and props as you talk" at bounding box center [169, 141] width 7 height 7
radio input "true"
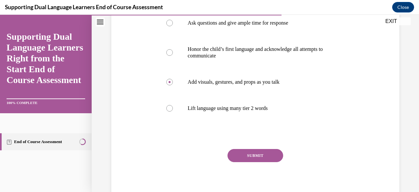
click at [263, 155] on button "SUBMIT" at bounding box center [256, 155] width 56 height 13
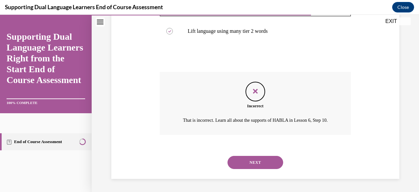
scroll to position [243, 0]
click at [262, 163] on button "NEXT" at bounding box center [256, 162] width 56 height 13
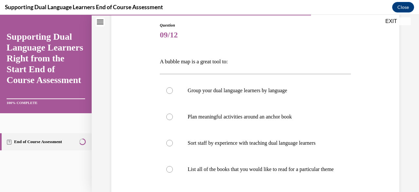
scroll to position [69, 0]
click at [241, 122] on label "Plan meaningful activities around an anchor book" at bounding box center [255, 116] width 191 height 26
click at [173, 119] on input "Plan meaningful activities around an anchor book" at bounding box center [169, 116] width 7 height 7
radio input "true"
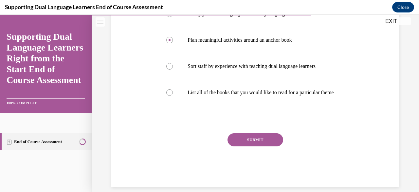
click at [255, 146] on button "SUBMIT" at bounding box center [256, 139] width 56 height 13
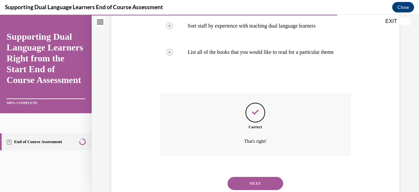
scroll to position [191, 0]
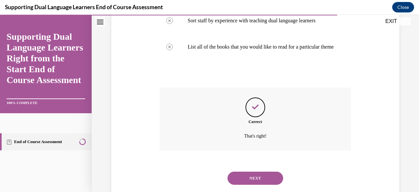
click at [266, 183] on button "NEXT" at bounding box center [256, 177] width 56 height 13
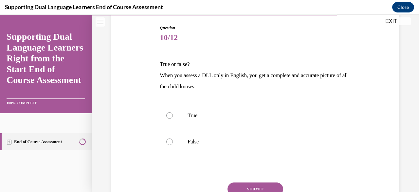
scroll to position [67, 0]
click at [197, 114] on p "True" at bounding box center [261, 115] width 147 height 7
click at [173, 114] on input "True" at bounding box center [169, 115] width 7 height 7
radio input "true"
click at [196, 141] on p "False" at bounding box center [261, 141] width 147 height 7
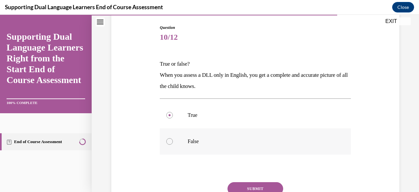
click at [173, 141] on input "False" at bounding box center [169, 141] width 7 height 7
radio input "true"
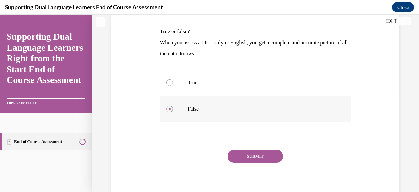
scroll to position [107, 0]
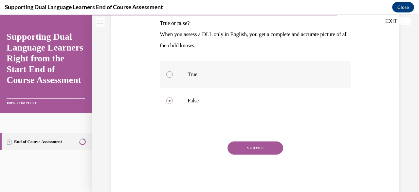
click at [196, 75] on p "True" at bounding box center [261, 74] width 147 height 7
click at [173, 75] on input "True" at bounding box center [169, 74] width 7 height 7
radio input "true"
click at [198, 96] on label "False" at bounding box center [255, 101] width 191 height 26
click at [173, 97] on input "False" at bounding box center [169, 100] width 7 height 7
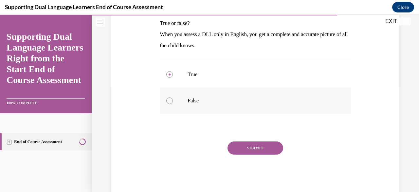
radio input "true"
click at [265, 151] on button "SUBMIT" at bounding box center [256, 147] width 56 height 13
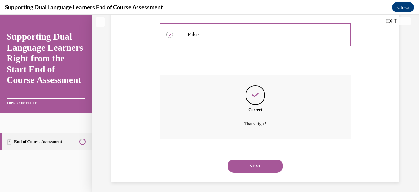
scroll to position [176, 0]
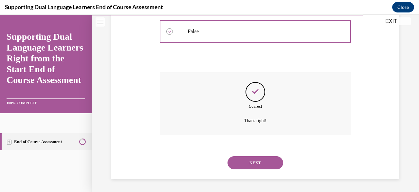
click at [257, 165] on button "NEXT" at bounding box center [256, 162] width 56 height 13
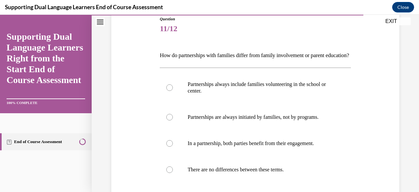
scroll to position [76, 0]
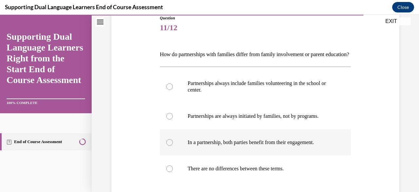
click at [250, 155] on label "In a partnership, both parties benefit from their engagement." at bounding box center [255, 142] width 191 height 26
click at [173, 146] on input "In a partnership, both parties benefit from their engagement." at bounding box center [169, 142] width 7 height 7
radio input "true"
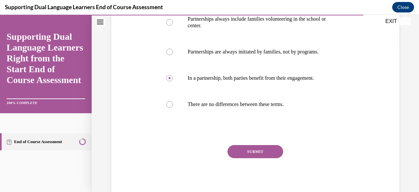
click at [261, 158] on button "SUBMIT" at bounding box center [256, 151] width 56 height 13
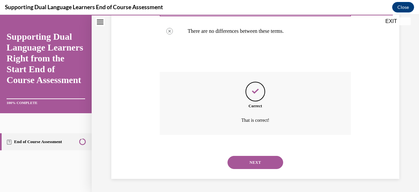
scroll to position [224, 0]
click at [256, 161] on button "NEXT" at bounding box center [256, 162] width 56 height 13
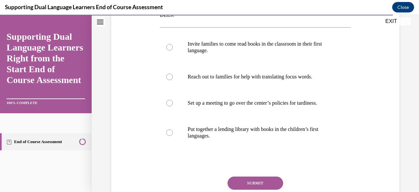
scroll to position [127, 0]
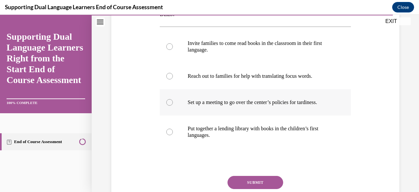
click at [202, 103] on p "Set up a meeting to go over the center’s policies for tardiness." at bounding box center [261, 102] width 147 height 7
click at [173, 103] on input "Set up a meeting to go over the center’s policies for tardiness." at bounding box center [169, 102] width 7 height 7
radio input "true"
click at [260, 184] on button "SUBMIT" at bounding box center [256, 182] width 56 height 13
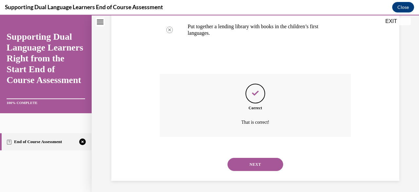
scroll to position [231, 0]
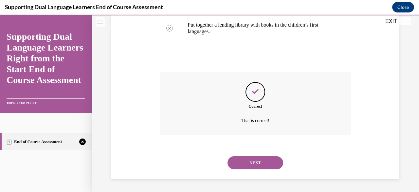
click at [264, 165] on button "NEXT" at bounding box center [256, 162] width 56 height 13
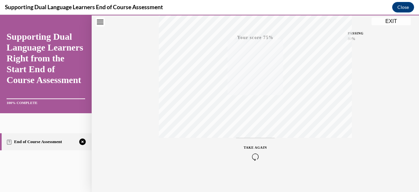
scroll to position [159, 0]
click at [251, 161] on button "TAKE AGAIN" at bounding box center [255, 147] width 39 height 29
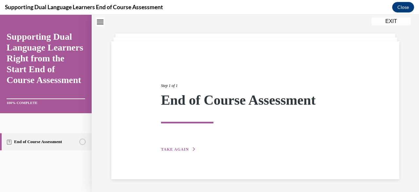
click at [179, 148] on span "TAKE AGAIN" at bounding box center [175, 149] width 28 height 5
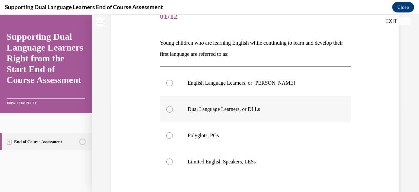
click at [250, 111] on p "Dual Language Learners, or DLLs" at bounding box center [261, 109] width 147 height 7
click at [173, 111] on input "Dual Language Learners, or DLLs" at bounding box center [169, 109] width 7 height 7
radio input "true"
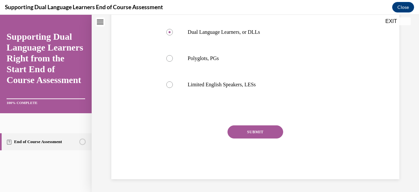
click at [265, 132] on button "SUBMIT" at bounding box center [256, 131] width 56 height 13
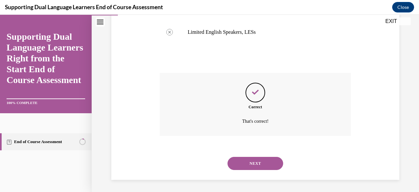
scroll to position [218, 0]
click at [263, 166] on button "NEXT" at bounding box center [256, 162] width 56 height 13
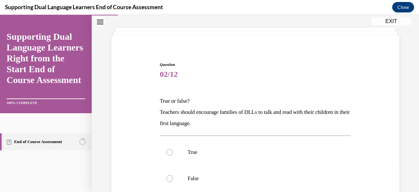
scroll to position [65, 0]
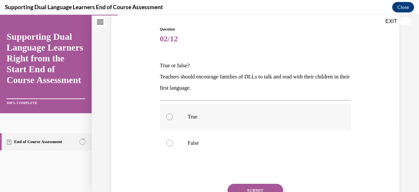
click at [235, 117] on p "True" at bounding box center [261, 116] width 147 height 7
click at [173, 117] on input "True" at bounding box center [169, 116] width 7 height 7
radio input "true"
click at [268, 187] on button "SUBMIT" at bounding box center [256, 190] width 56 height 13
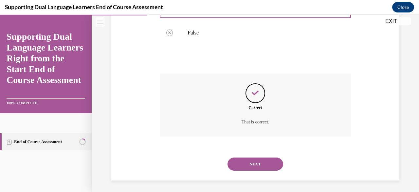
scroll to position [176, 0]
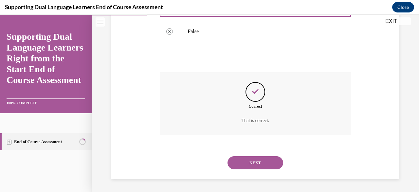
click at [258, 164] on button "NEXT" at bounding box center [256, 162] width 56 height 13
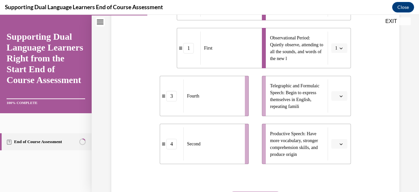
scroll to position [191, 0]
click at [339, 97] on span "button" at bounding box center [341, 95] width 5 height 5
click at [332, 148] on span "3" at bounding box center [333, 148] width 2 height 5
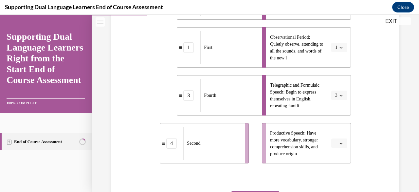
click at [340, 143] on icon "button" at bounding box center [341, 144] width 3 height 2
click at [332, 130] on span "4" at bounding box center [333, 128] width 2 height 5
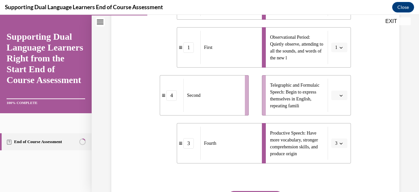
click at [172, 98] on div "4" at bounding box center [171, 95] width 10 height 10
click at [340, 95] on icon "button" at bounding box center [341, 95] width 3 height 3
click at [333, 123] on span "1" at bounding box center [333, 122] width 2 height 5
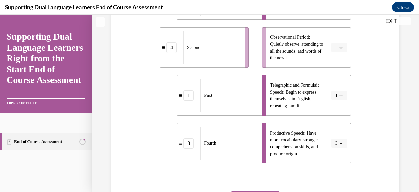
click at [186, 96] on div "1" at bounding box center [189, 95] width 10 height 10
click at [338, 97] on button "1" at bounding box center [340, 95] width 16 height 10
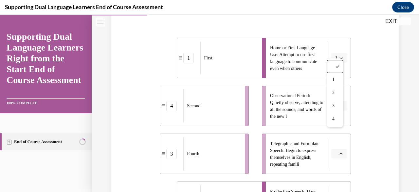
scroll to position [163, 0]
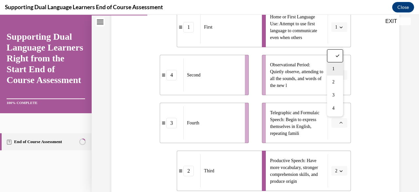
click at [334, 69] on span "1" at bounding box center [334, 68] width 2 height 5
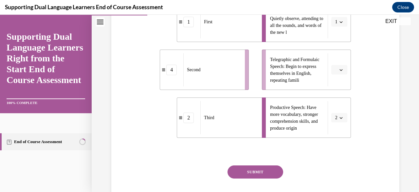
scroll to position [217, 0]
click at [264, 167] on button "SUBMIT" at bounding box center [256, 171] width 56 height 13
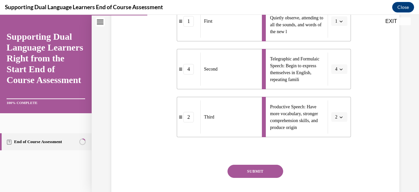
click at [188, 120] on div "2" at bounding box center [189, 117] width 10 height 10
click at [340, 118] on span "button" at bounding box center [341, 117] width 5 height 5
click at [333, 172] on span "3" at bounding box center [331, 170] width 2 height 5
click at [340, 69] on icon "button" at bounding box center [341, 69] width 3 height 3
click at [330, 97] on div "1" at bounding box center [333, 96] width 16 height 13
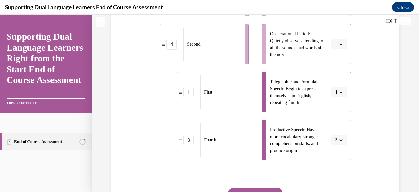
scroll to position [178, 0]
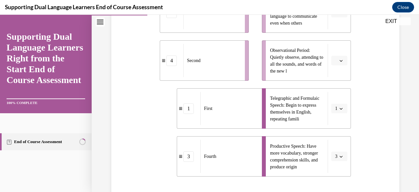
click at [334, 61] on button "button" at bounding box center [340, 61] width 16 height 10
click at [333, 88] on span "1" at bounding box center [333, 87] width 2 height 5
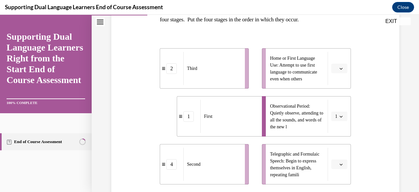
scroll to position [120, 0]
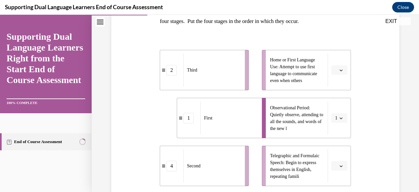
click at [340, 70] on icon "button" at bounding box center [341, 69] width 3 height 3
click at [334, 98] on span "1" at bounding box center [333, 97] width 2 height 5
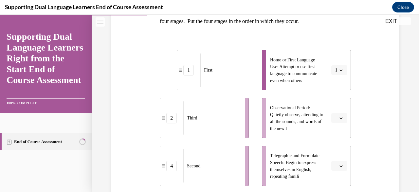
click at [339, 120] on button "button" at bounding box center [340, 118] width 16 height 10
click at [251, 75] on div "First" at bounding box center [229, 69] width 57 height 33
click at [336, 70] on span "1" at bounding box center [337, 70] width 2 height 7
click at [330, 109] on span "2" at bounding box center [331, 110] width 2 height 5
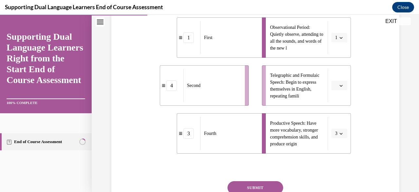
scroll to position [205, 0]
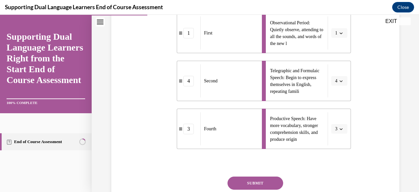
click at [254, 182] on button "SUBMIT" at bounding box center [256, 182] width 56 height 13
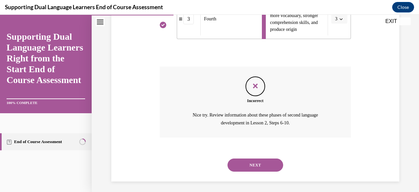
scroll to position [317, 0]
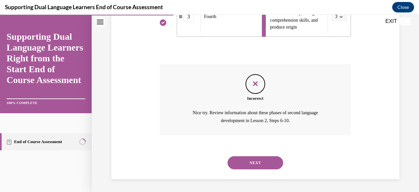
click at [259, 165] on button "NEXT" at bounding box center [256, 162] width 56 height 13
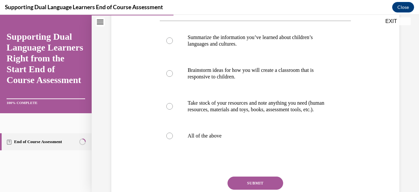
scroll to position [122, 0]
click at [339, 147] on label "All of the above" at bounding box center [255, 135] width 191 height 26
click at [173, 139] on input "All of the above" at bounding box center [169, 135] width 7 height 7
radio input "true"
click at [262, 186] on button "SUBMIT" at bounding box center [256, 182] width 56 height 13
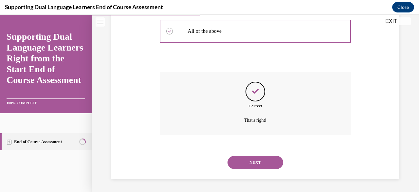
scroll to position [233, 0]
click at [267, 166] on button "NEXT" at bounding box center [256, 162] width 56 height 13
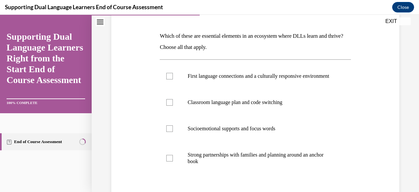
scroll to position [95, 0]
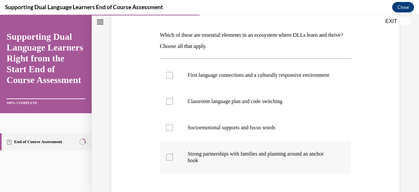
click at [297, 161] on p "Strong partnerships with families and planning around an anchor book" at bounding box center [261, 156] width 147 height 13
click at [173, 160] on input "Strong partnerships with families and planning around an anchor book" at bounding box center [169, 157] width 7 height 7
checkbox input "true"
click at [293, 78] on p "First language connections and a culturally responsive environment" at bounding box center [261, 75] width 147 height 7
click at [173, 78] on input "First language connections and a culturally responsive environment" at bounding box center [169, 75] width 7 height 7
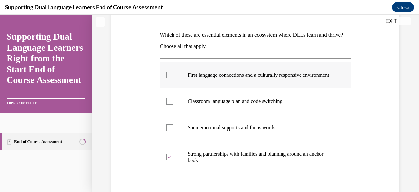
checkbox input "true"
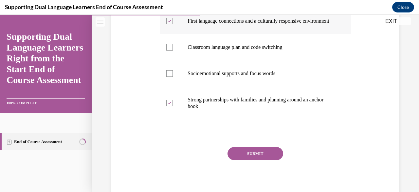
scroll to position [151, 0]
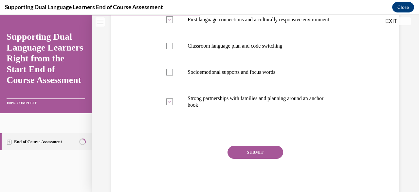
click at [271, 157] on button "SUBMIT" at bounding box center [256, 152] width 56 height 13
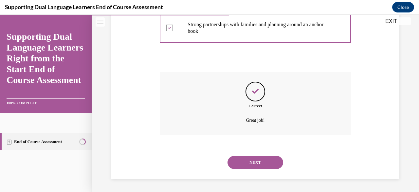
scroll to position [231, 0]
click at [273, 166] on button "NEXT" at bounding box center [256, 162] width 56 height 13
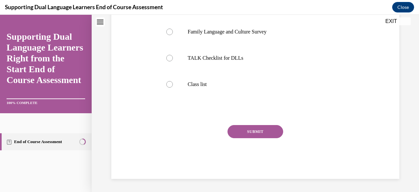
scroll to position [0, 0]
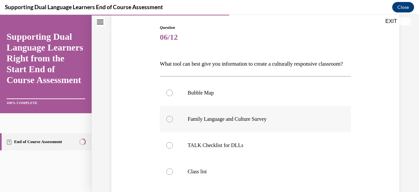
click at [281, 122] on p "Family Language and Culture Survey" at bounding box center [261, 119] width 147 height 7
click at [173, 122] on input "Family Language and Culture Survey" at bounding box center [169, 119] width 7 height 7
radio input "true"
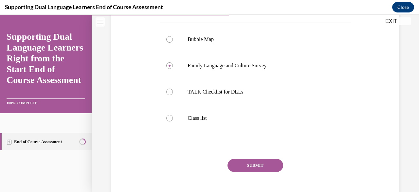
click at [271, 172] on button "SUBMIT" at bounding box center [256, 165] width 56 height 13
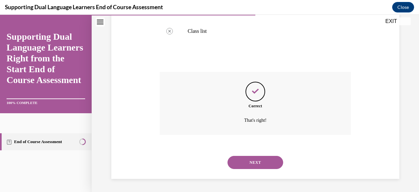
scroll to position [218, 0]
click at [269, 165] on button "NEXT" at bounding box center [256, 162] width 56 height 13
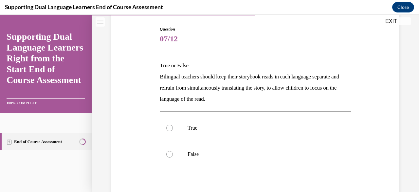
scroll to position [69, 0]
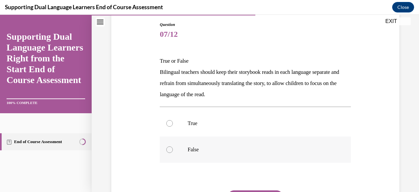
click at [203, 152] on p "False" at bounding box center [261, 149] width 147 height 7
click at [173, 152] on input "False" at bounding box center [169, 149] width 7 height 7
radio input "true"
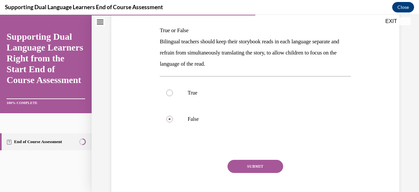
click at [251, 165] on button "SUBMIT" at bounding box center [256, 166] width 56 height 13
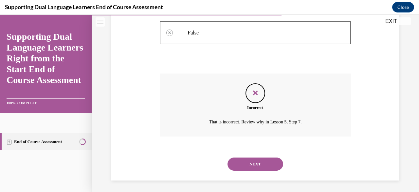
scroll to position [187, 0]
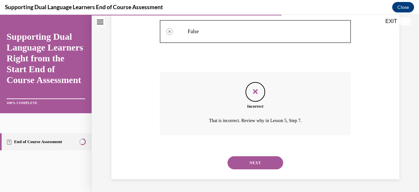
click at [255, 164] on button "NEXT" at bounding box center [256, 162] width 56 height 13
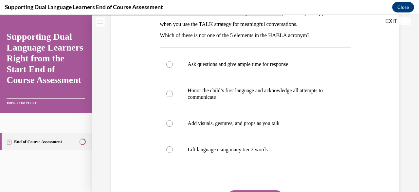
scroll to position [119, 0]
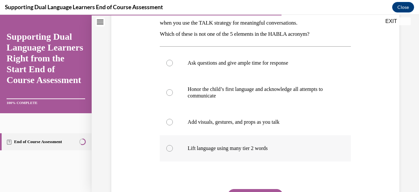
click at [223, 145] on p "Lift language using many tier 2 words" at bounding box center [261, 148] width 147 height 7
click at [173, 145] on input "Lift language using many tier 2 words" at bounding box center [169, 148] width 7 height 7
radio input "true"
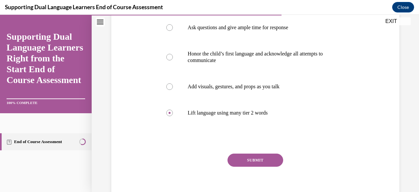
click at [256, 161] on button "SUBMIT" at bounding box center [256, 159] width 56 height 13
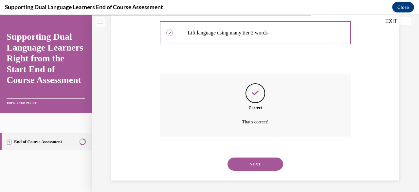
scroll to position [235, 0]
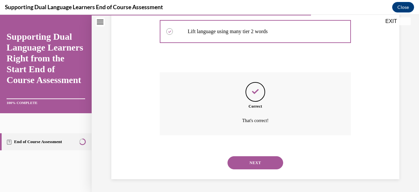
click at [260, 168] on button "NEXT" at bounding box center [256, 162] width 56 height 13
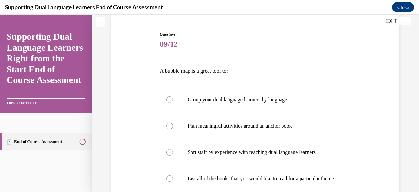
scroll to position [62, 0]
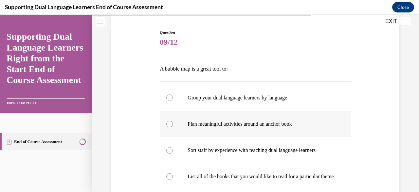
click at [231, 126] on p "Plan meaningful activities around an anchor book" at bounding box center [261, 124] width 147 height 7
click at [173, 126] on input "Plan meaningful activities around an anchor book" at bounding box center [169, 124] width 7 height 7
radio input "true"
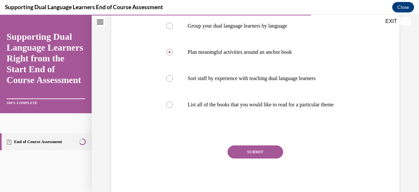
click at [262, 158] on button "SUBMIT" at bounding box center [256, 151] width 56 height 13
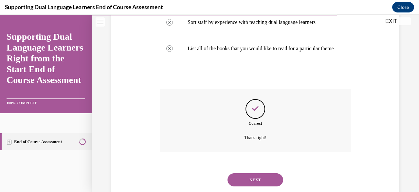
scroll to position [190, 0]
click at [265, 185] on button "NEXT" at bounding box center [256, 179] width 56 height 13
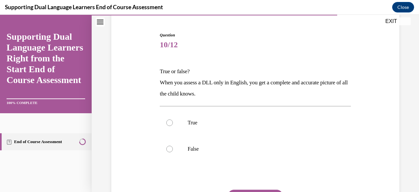
scroll to position [60, 0]
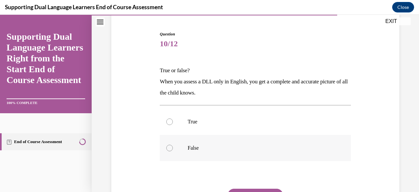
click at [190, 148] on p "False" at bounding box center [261, 148] width 147 height 7
click at [173, 148] on input "False" at bounding box center [169, 148] width 7 height 7
radio input "true"
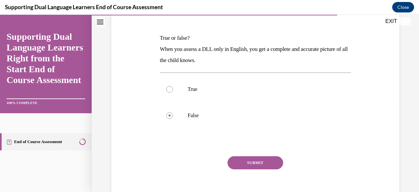
click at [254, 163] on button "SUBMIT" at bounding box center [256, 162] width 56 height 13
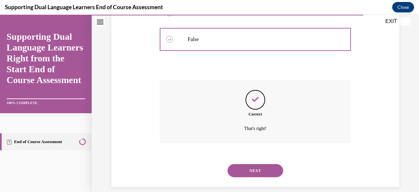
scroll to position [176, 0]
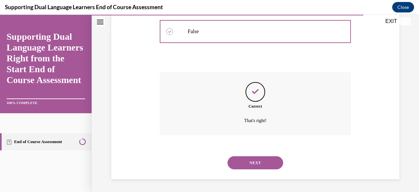
click at [264, 162] on button "NEXT" at bounding box center [256, 162] width 56 height 13
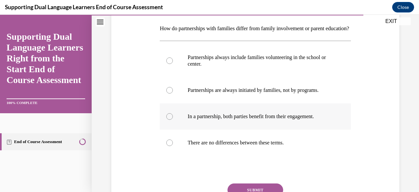
click at [295, 120] on p "In a partnership, both parties benefit from their engagement." at bounding box center [261, 116] width 147 height 7
click at [173, 120] on input "In a partnership, both parties benefit from their engagement." at bounding box center [169, 116] width 7 height 7
radio input "true"
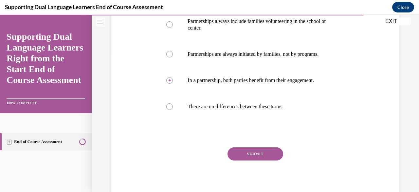
click at [263, 160] on button "SUBMIT" at bounding box center [256, 153] width 56 height 13
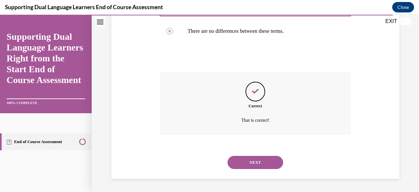
scroll to position [224, 0]
click at [254, 161] on button "NEXT" at bounding box center [256, 162] width 56 height 13
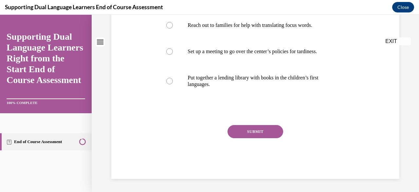
scroll to position [0, 0]
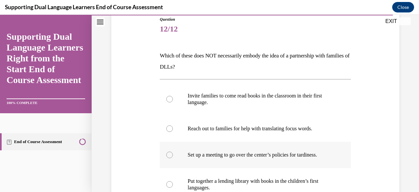
click at [256, 150] on label "Set up a meeting to go over the center’s policies for tardiness." at bounding box center [255, 155] width 191 height 26
click at [173, 151] on input "Set up a meeting to go over the center’s policies for tardiness." at bounding box center [169, 154] width 7 height 7
radio input "true"
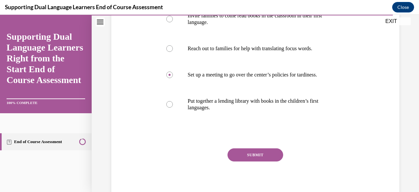
click at [257, 155] on button "SUBMIT" at bounding box center [256, 154] width 56 height 13
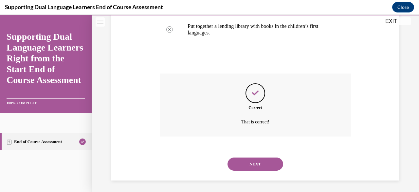
scroll to position [231, 0]
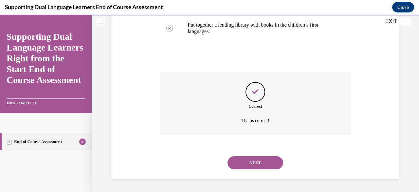
click at [269, 167] on button "NEXT" at bounding box center [256, 162] width 56 height 13
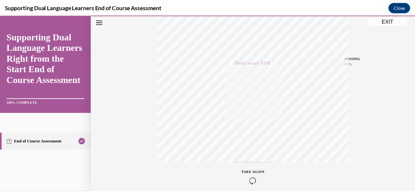
scroll to position [115, 0]
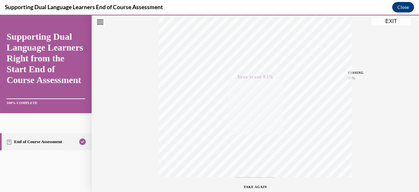
click at [390, 23] on button "EXIT" at bounding box center [391, 21] width 39 height 8
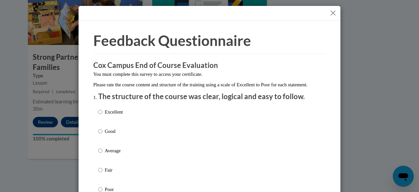
click at [114, 124] on label "Excellent" at bounding box center [110, 117] width 25 height 18
click at [103, 115] on input "Excellent" at bounding box center [100, 111] width 4 height 7
radio input "true"
click at [332, 15] on button "Close" at bounding box center [333, 13] width 8 height 8
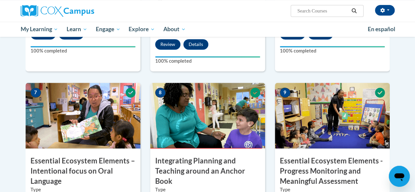
scroll to position [457, 0]
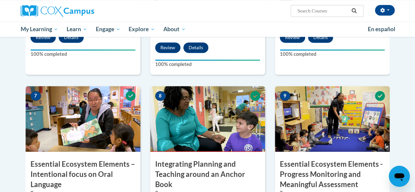
click at [266, 146] on div "8 Integrating Planning and Teaching around an Anchor Book Type Lesson Required …" at bounding box center [207, 181] width 125 height 191
click at [271, 146] on div "9 Essential Ecosystem Elements - Progress Monitoring and Meaningful Assessment …" at bounding box center [332, 181] width 125 height 191
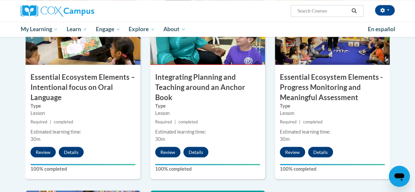
scroll to position [549, 0]
